Goal: Task Accomplishment & Management: Complete application form

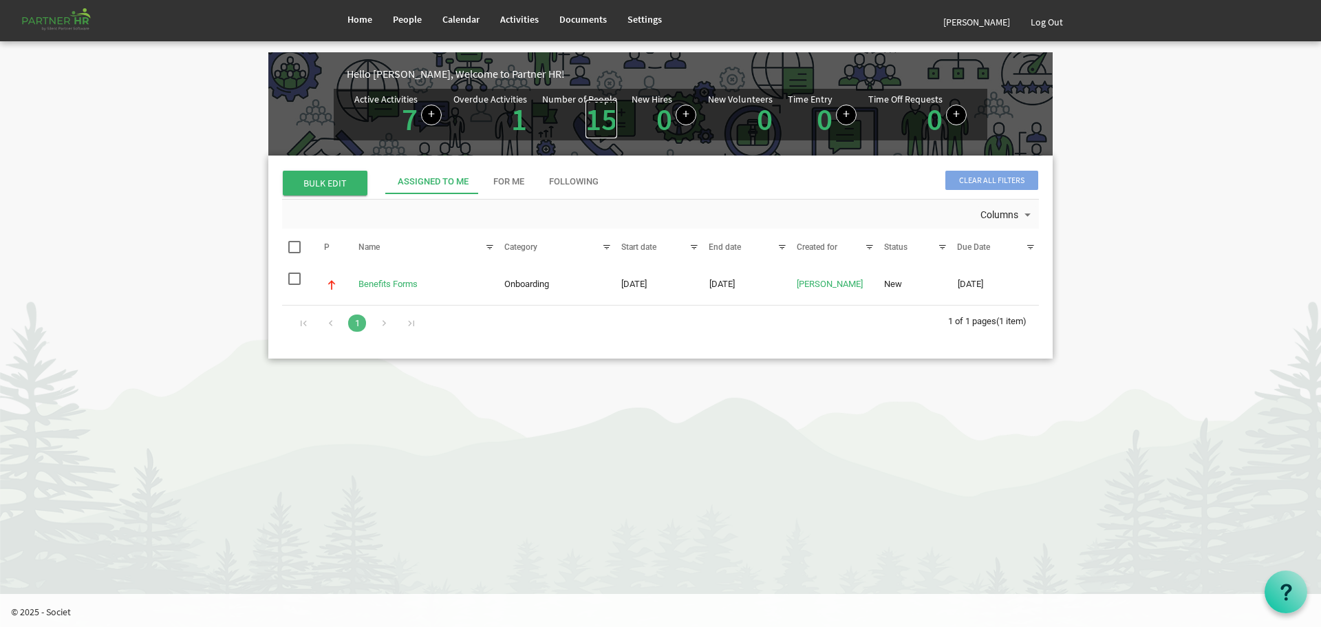
click at [599, 114] on link "15" at bounding box center [602, 119] width 32 height 39
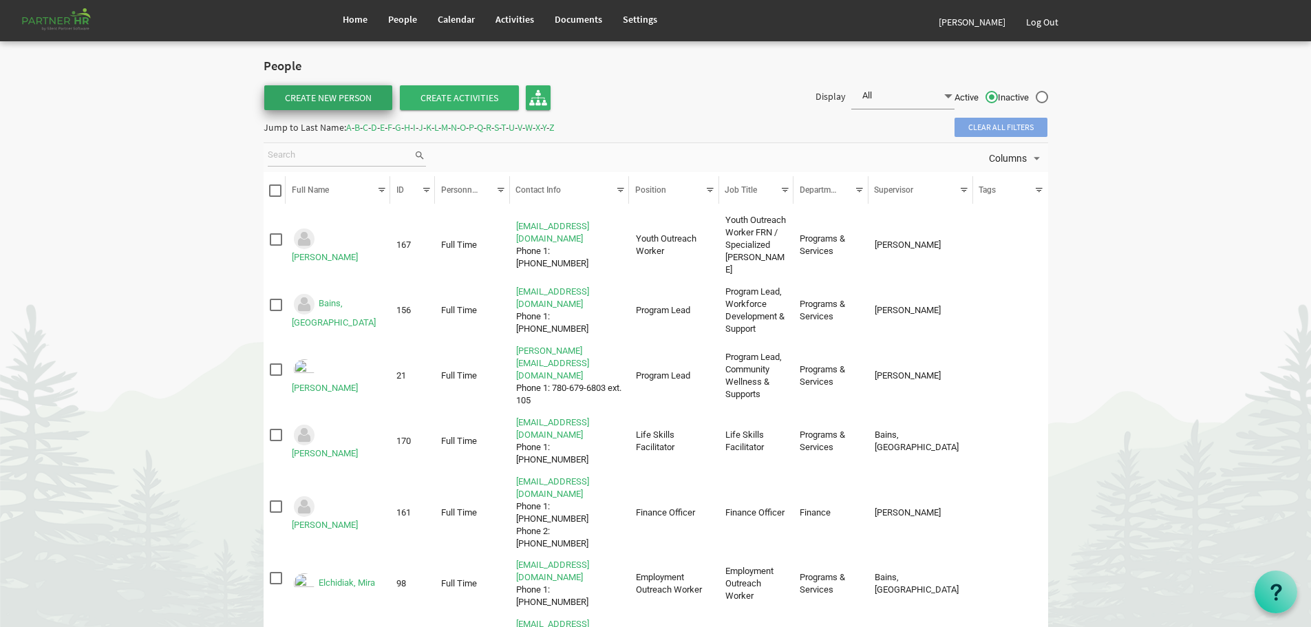
click at [333, 94] on link "Create New Person" at bounding box center [328, 97] width 128 height 25
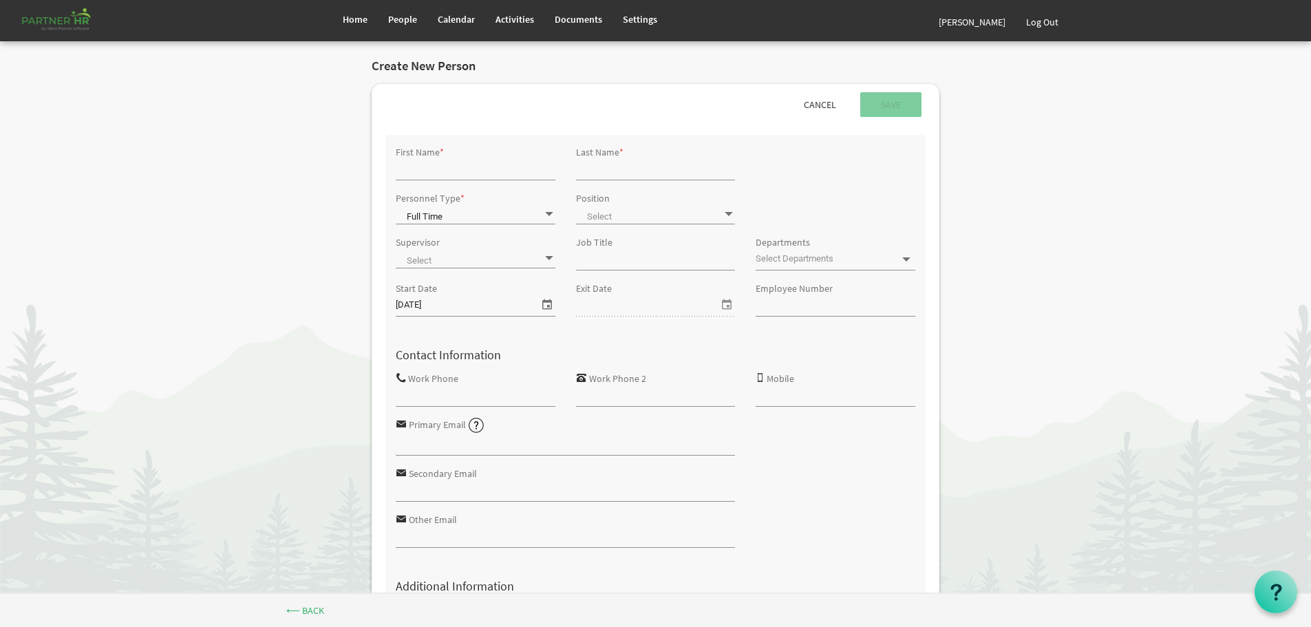
click at [423, 169] on input "First Name" at bounding box center [476, 169] width 160 height 21
type input "Rohith"
click at [593, 172] on input "Last Name" at bounding box center [656, 169] width 160 height 21
type input "Pradeep"
click at [648, 209] on span at bounding box center [656, 214] width 160 height 19
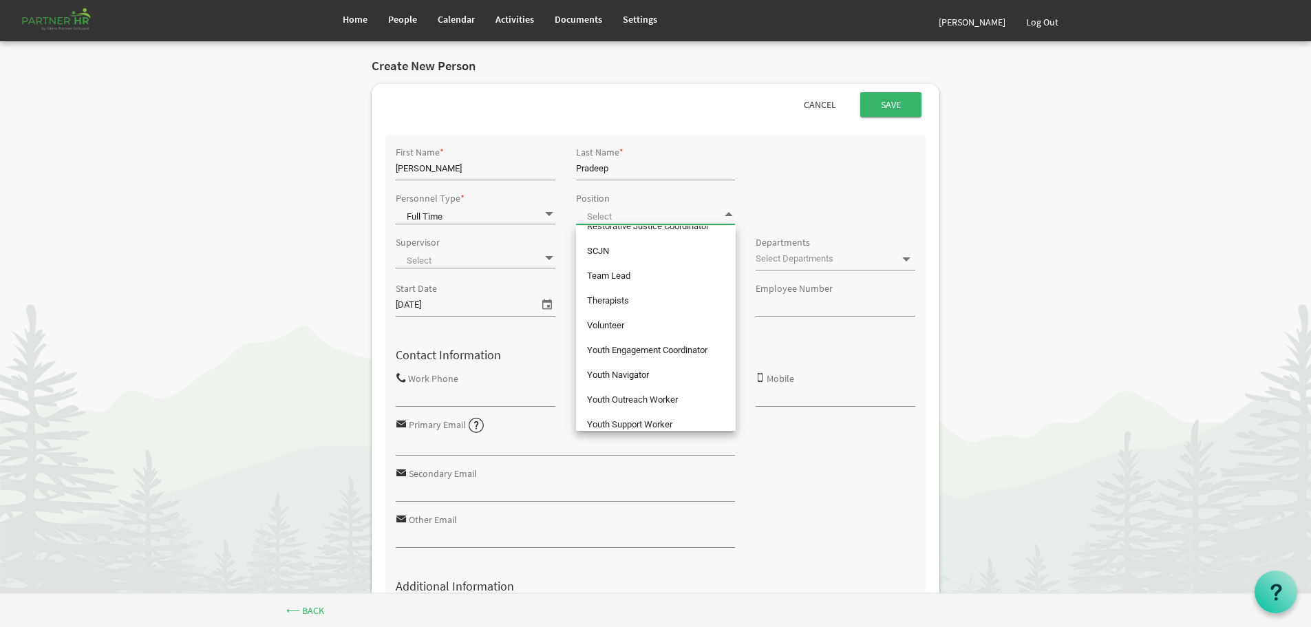
scroll to position [613, 0]
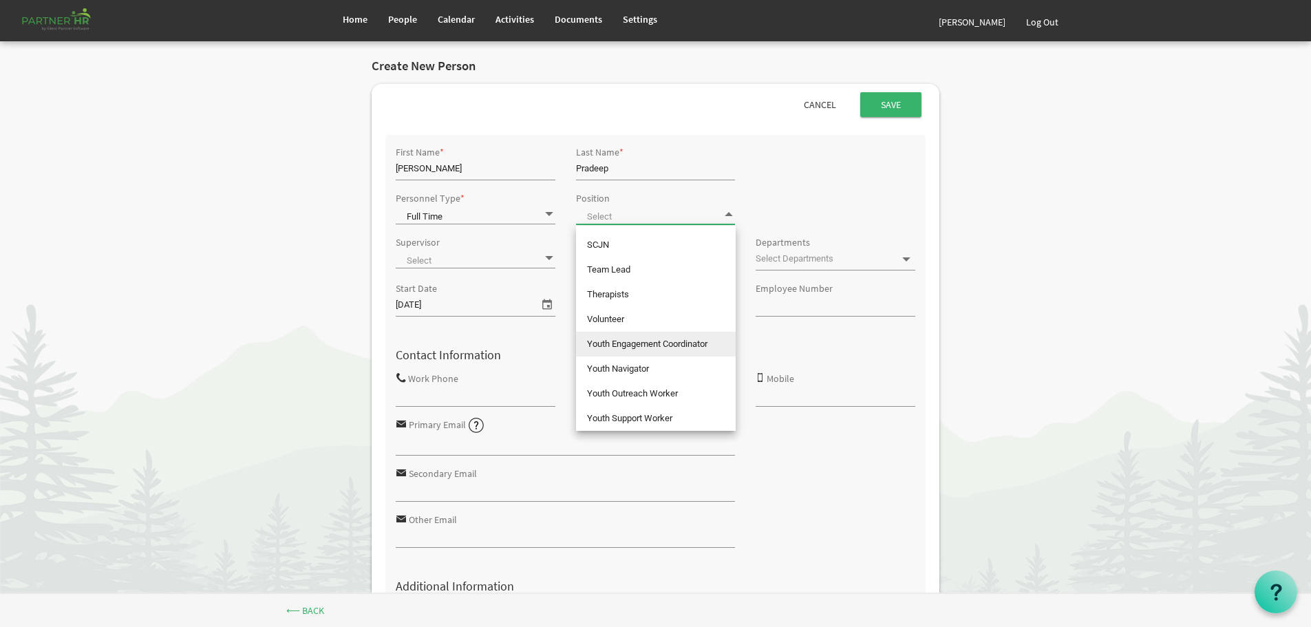
click at [650, 344] on li "Youth Engagement Coordinator" at bounding box center [656, 344] width 160 height 25
type input "Youth Engagement Coordinator"
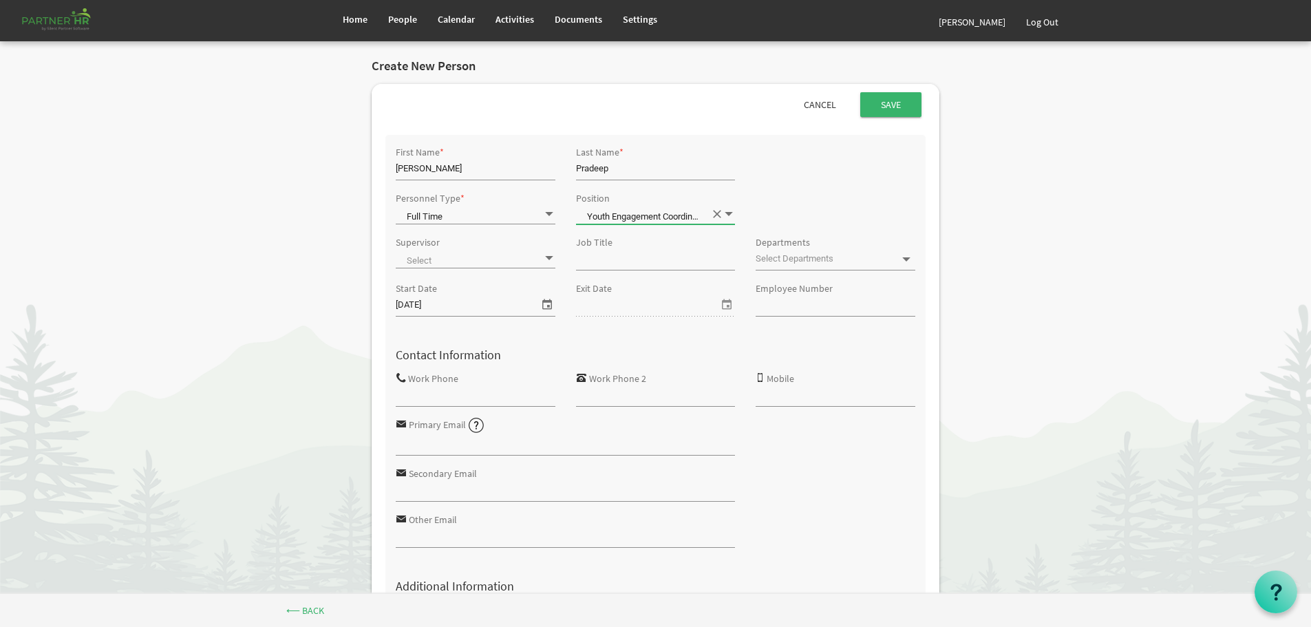
click at [511, 256] on span at bounding box center [476, 258] width 160 height 19
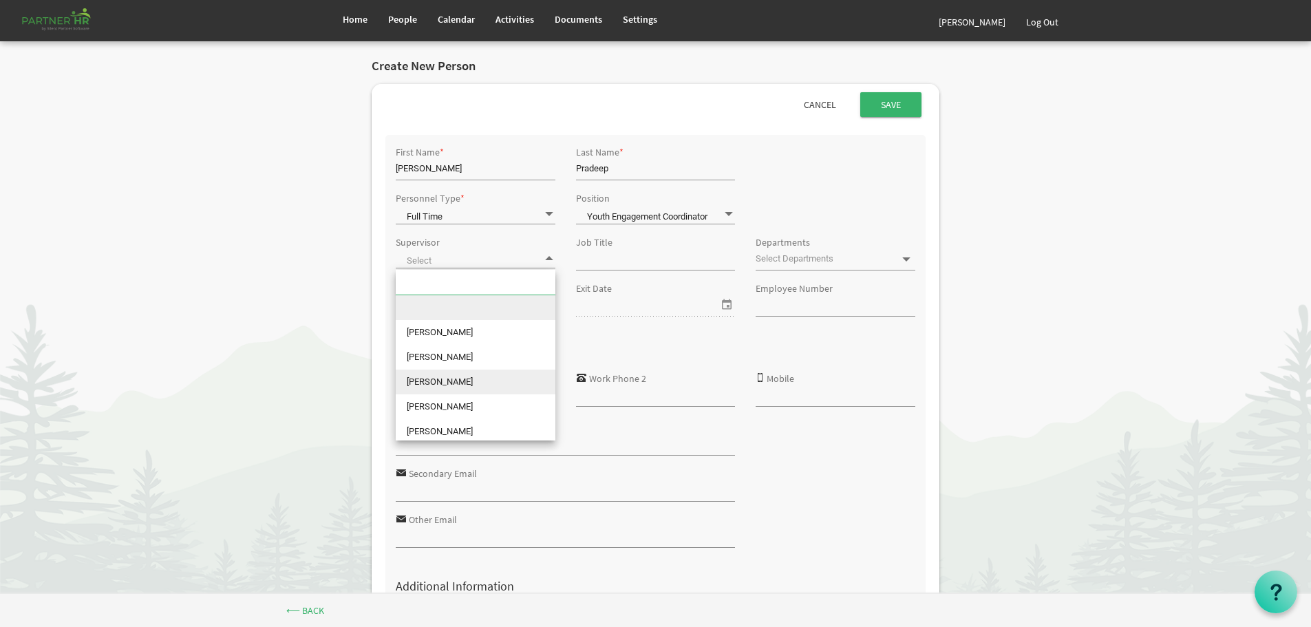
click at [460, 377] on li "Amy Cardinal" at bounding box center [476, 382] width 160 height 25
type input "Amy Cardinal"
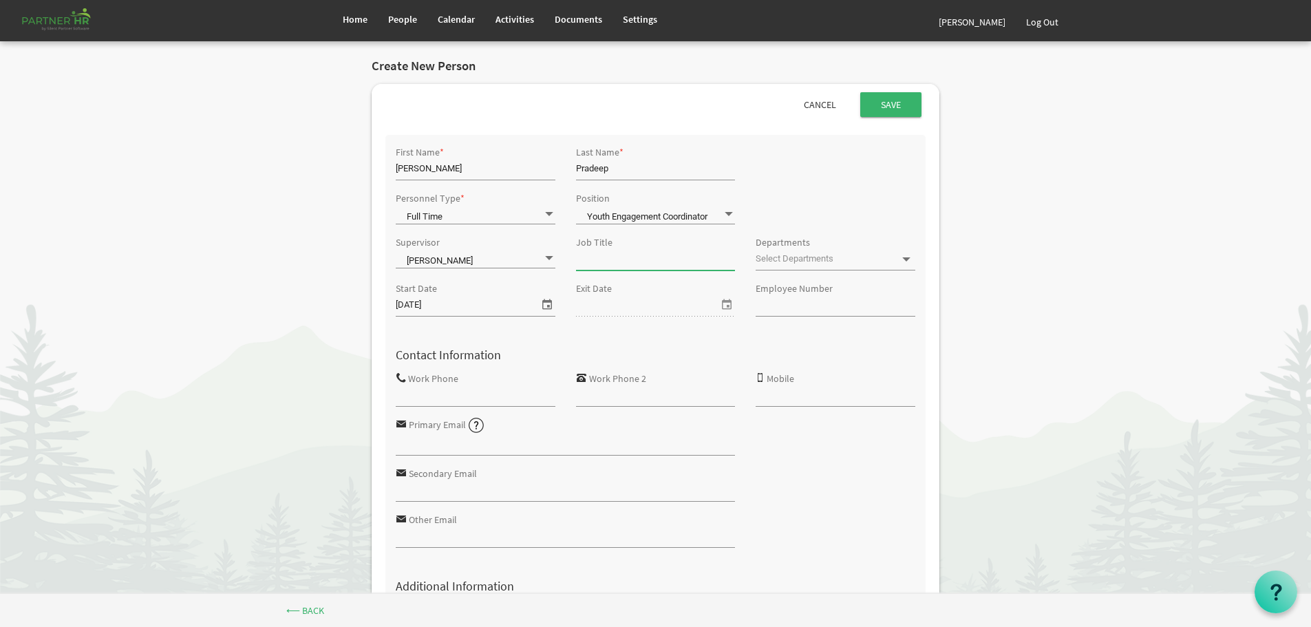
click at [657, 262] on input "Job Title" at bounding box center [656, 259] width 160 height 21
type input "Youth Engagement Coordinator"
click at [829, 262] on input "text" at bounding box center [825, 258] width 138 height 19
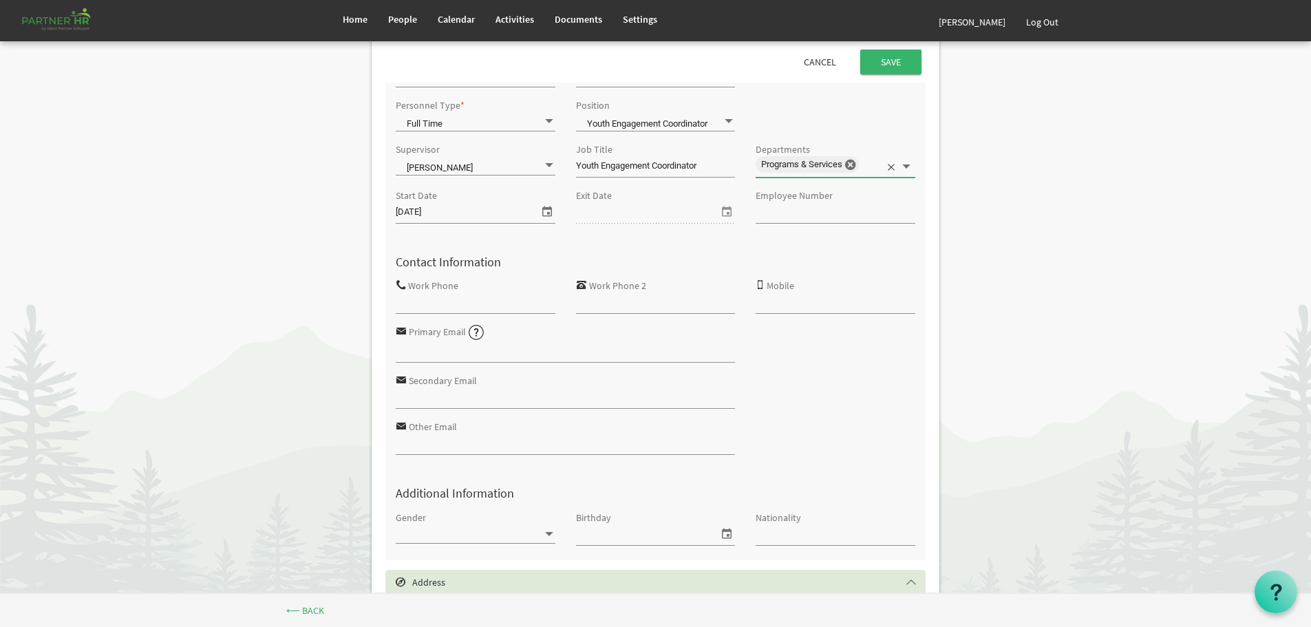
scroll to position [69, 0]
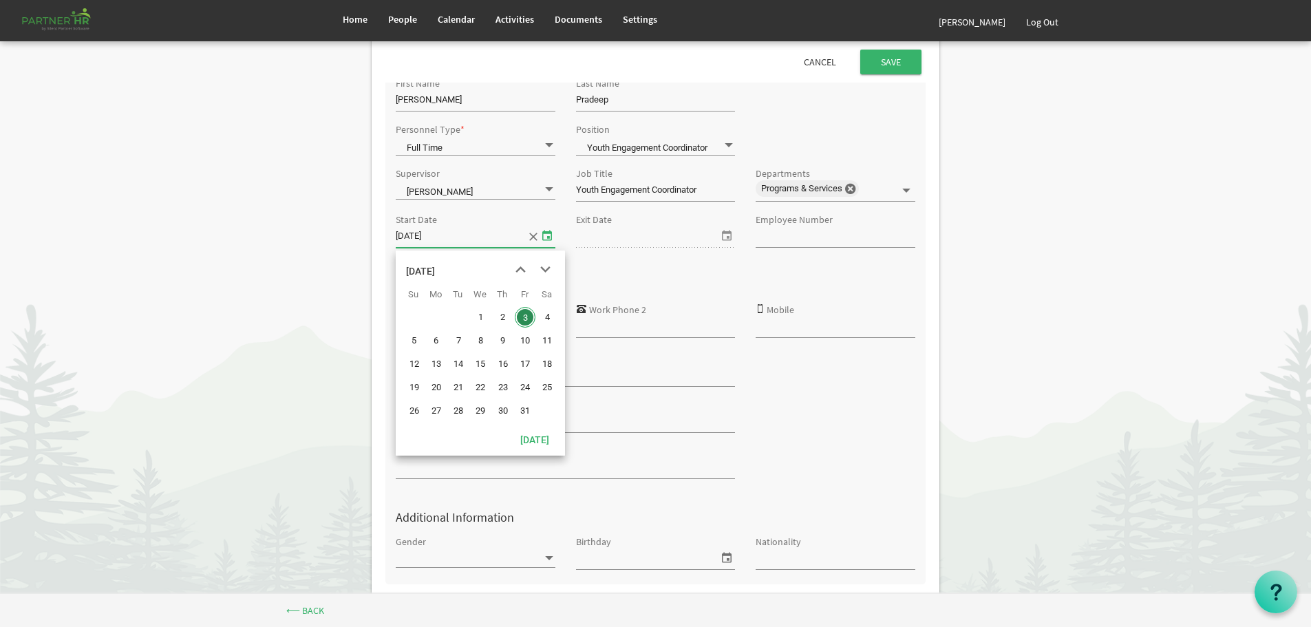
click at [547, 234] on span "select" at bounding box center [547, 235] width 17 height 18
click at [456, 340] on span "7" at bounding box center [458, 340] width 21 height 21
type input "10/7/2025"
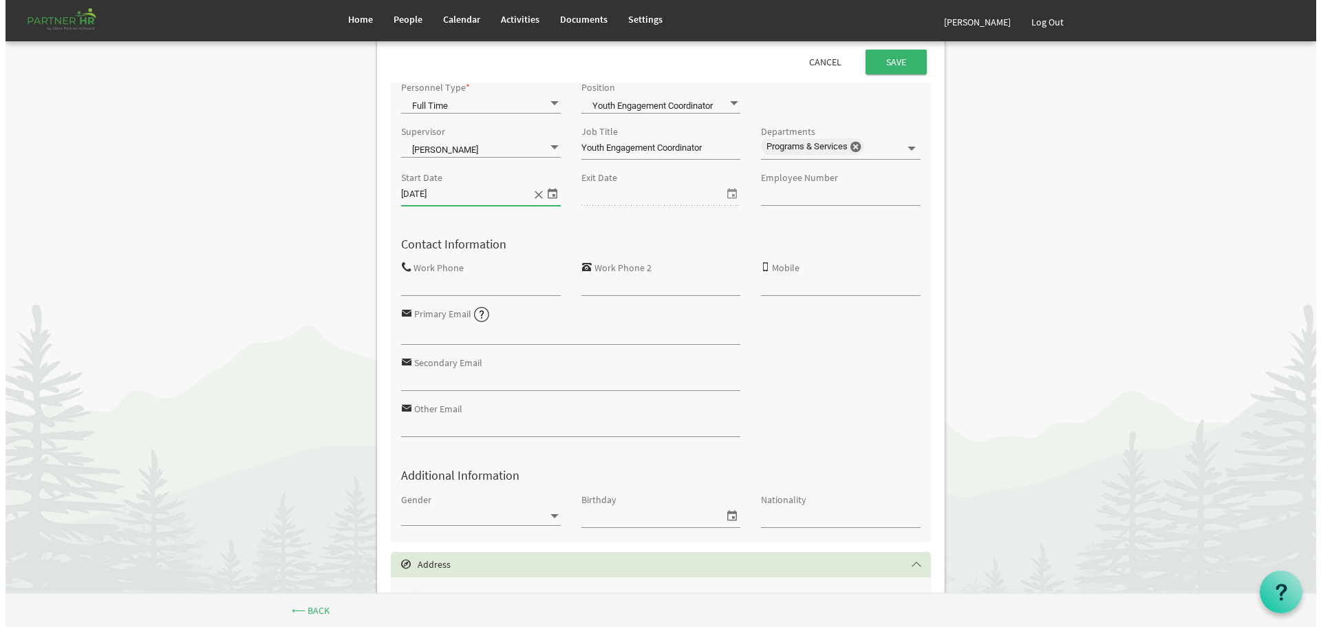
scroll to position [0, 0]
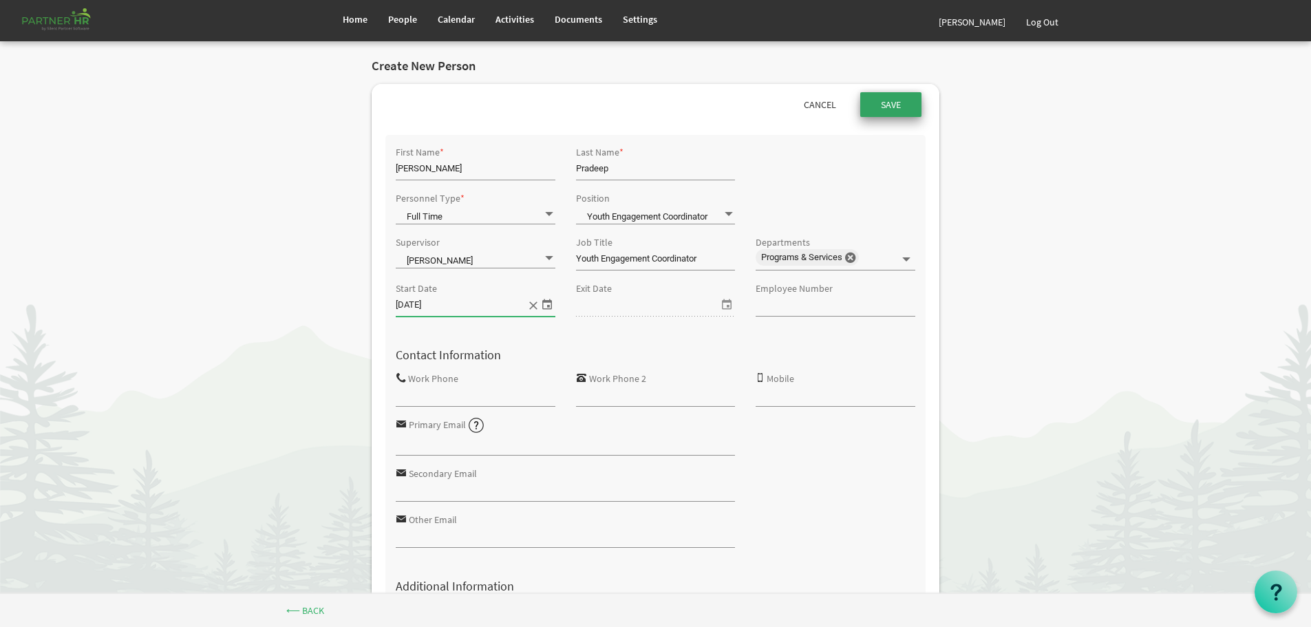
click at [893, 99] on input "Save" at bounding box center [890, 104] width 61 height 25
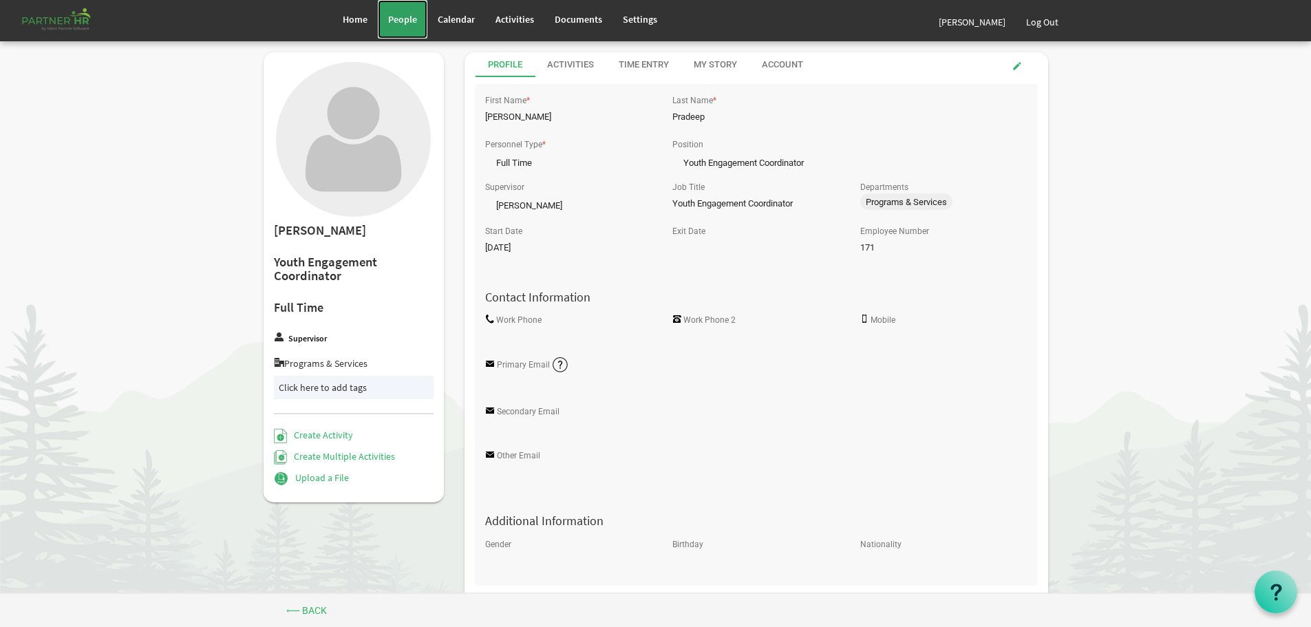
click at [393, 16] on span "People" at bounding box center [402, 19] width 29 height 12
